Goal: Task Accomplishment & Management: Manage account settings

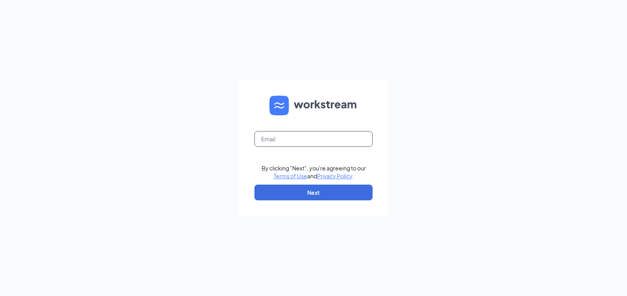
click at [285, 142] on input "text" at bounding box center [313, 139] width 118 height 16
type input "[EMAIL_ADDRESS][DOMAIN_NAME]"
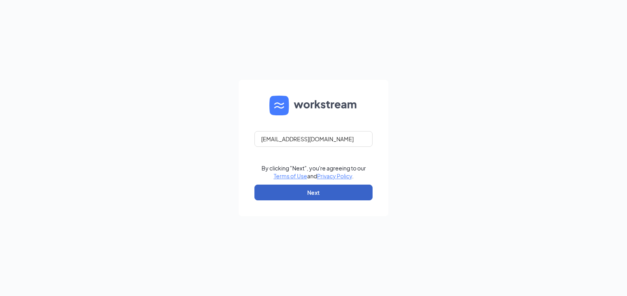
click at [304, 200] on button "Next" at bounding box center [313, 193] width 118 height 16
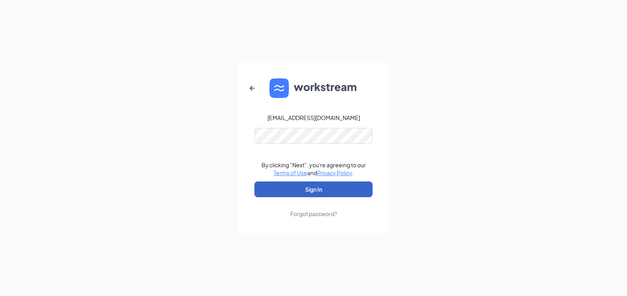
click at [339, 195] on button "Sign In" at bounding box center [313, 189] width 118 height 16
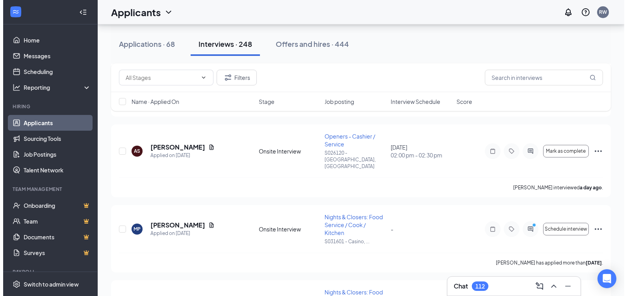
scroll to position [1063, 0]
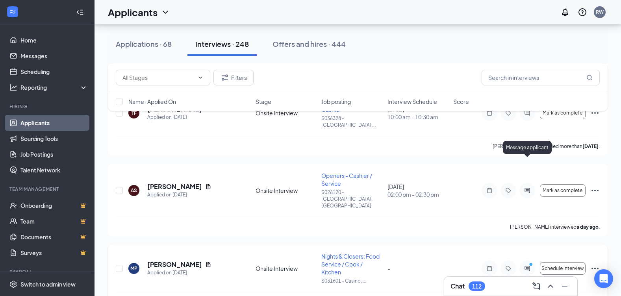
click at [526, 266] on icon "ActiveChat" at bounding box center [526, 268] width 5 height 5
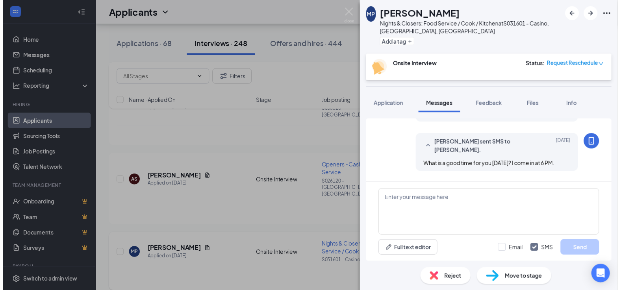
scroll to position [363, 0]
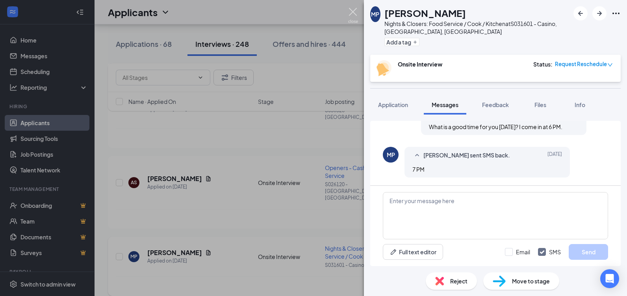
click at [351, 11] on img at bounding box center [353, 15] width 10 height 15
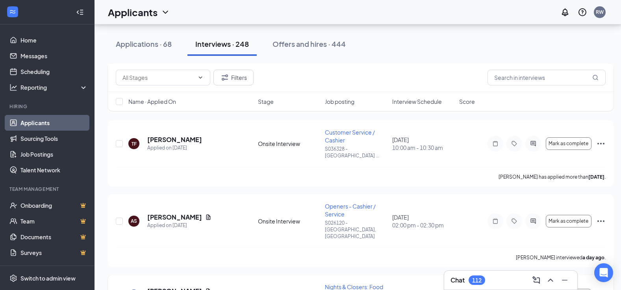
scroll to position [1023, 0]
click at [144, 47] on div "Applications · 68" at bounding box center [144, 44] width 56 height 10
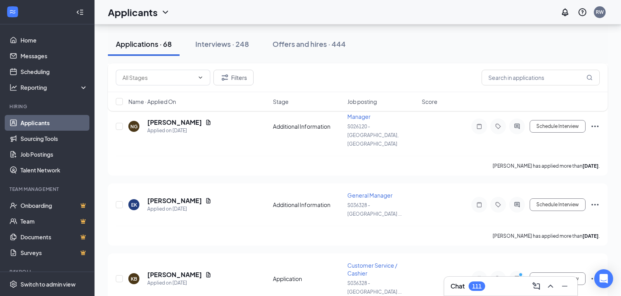
scroll to position [1850, 0]
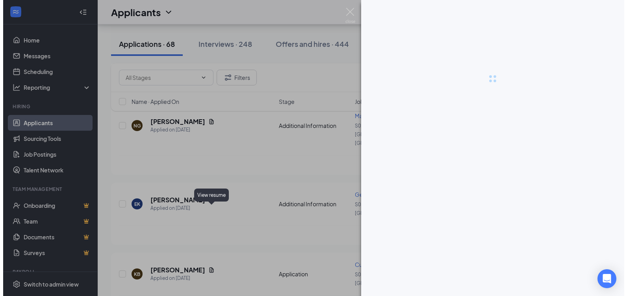
scroll to position [1842, 0]
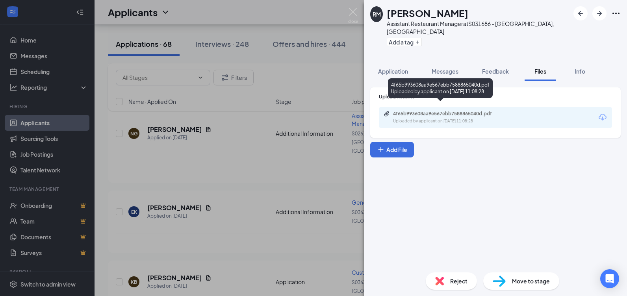
click at [470, 111] on div "4f65b993608aa9e567ebb7588865040d.pdf" at bounding box center [448, 114] width 110 height 6
